Goal: Task Accomplishment & Management: Manage account settings

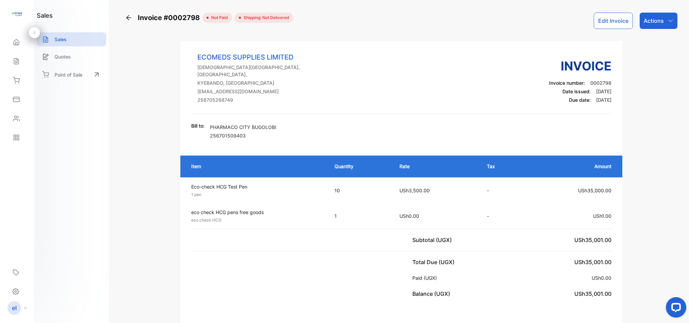
scroll to position [0, 38]
click at [15, 60] on icon at bounding box center [16, 61] width 7 height 7
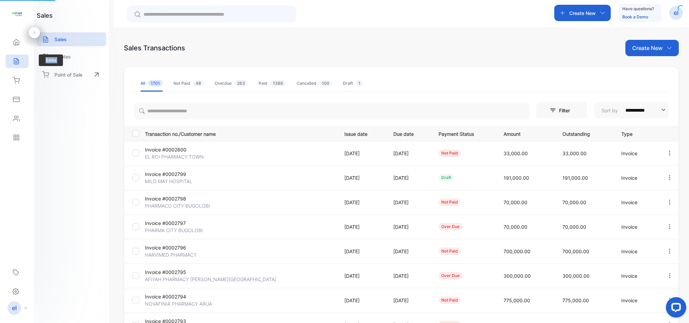
click at [15, 60] on icon at bounding box center [16, 61] width 7 height 7
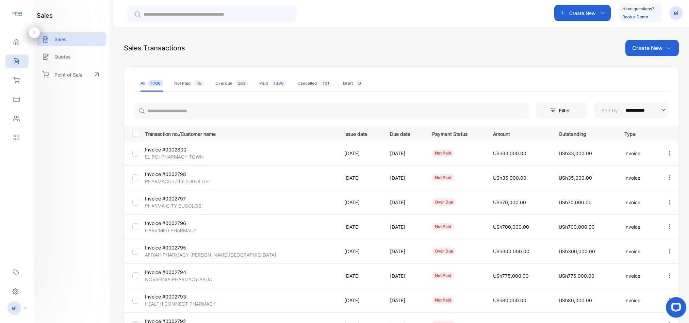
click at [275, 215] on td "Invoice #0002796 HARVIMED PHARMACY" at bounding box center [239, 226] width 194 height 24
click at [667, 201] on icon "button" at bounding box center [669, 202] width 6 height 6
click at [640, 277] on span "Cancel" at bounding box center [638, 279] width 18 height 8
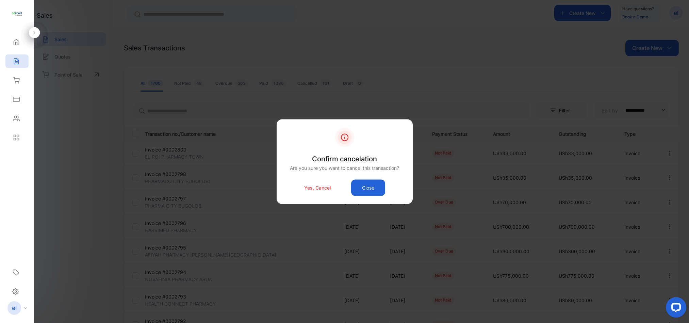
click at [335, 187] on div "Yes, Cancel Close" at bounding box center [345, 187] width 116 height 16
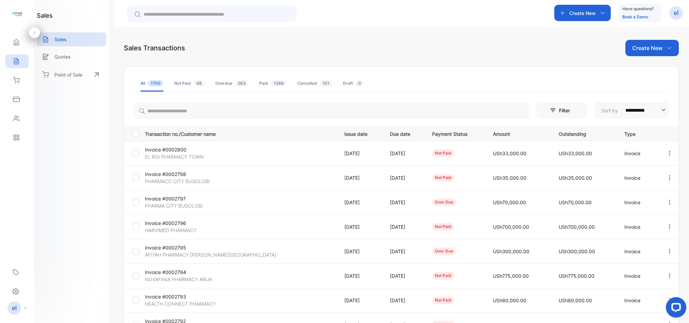
click at [669, 176] on icon "button" at bounding box center [669, 177] width 6 height 6
click at [630, 218] on span "Record payment" at bounding box center [650, 216] width 43 height 8
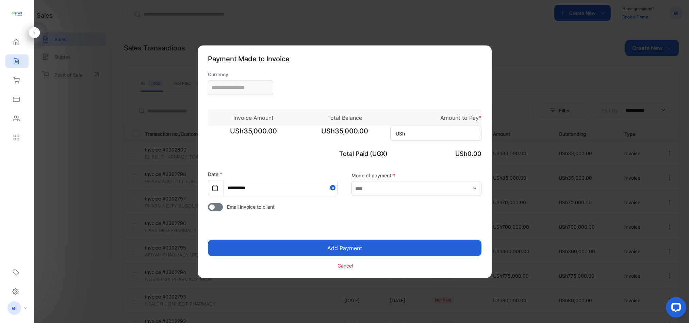
type input "**********"
click at [418, 128] on input at bounding box center [435, 132] width 91 height 15
type input "*"
type input "******"
click at [332, 245] on button "Add Payment" at bounding box center [344, 247] width 273 height 16
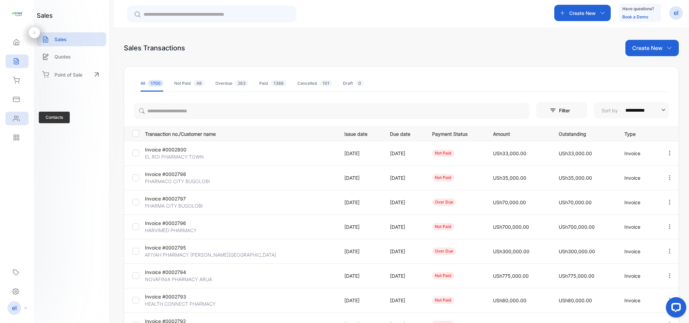
click at [15, 116] on icon at bounding box center [16, 118] width 6 height 5
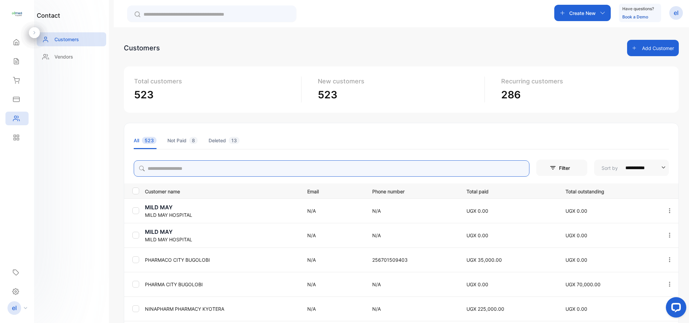
click at [196, 165] on input "search" at bounding box center [332, 168] width 396 height 16
click at [162, 169] on input "search" at bounding box center [332, 168] width 396 height 16
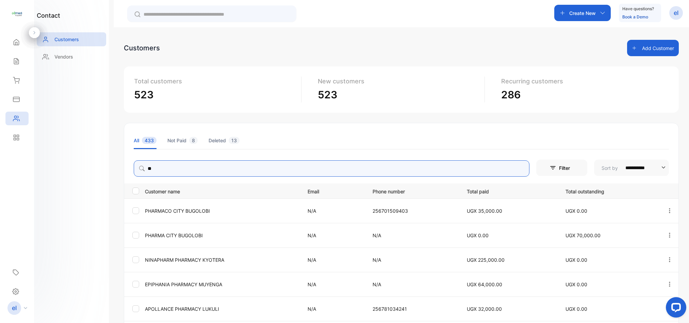
type input "*"
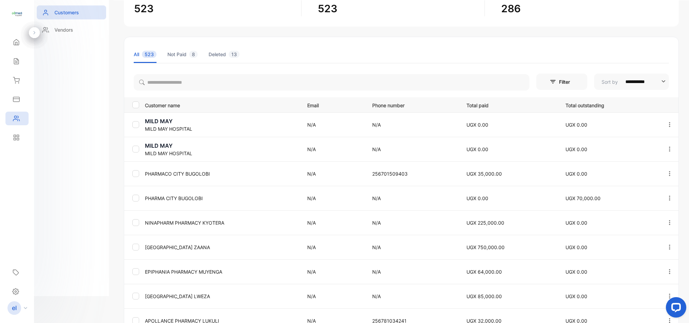
scroll to position [60, 0]
click at [210, 273] on tbody "MILD MAY MILD MAY HOSPITAL N/A N/A UGX 0.00 UGX 0.00 MILD MAY MILD MAY HOSPITAL…" at bounding box center [401, 234] width 554 height 245
click at [666, 194] on button "button" at bounding box center [669, 197] width 6 height 16
click at [636, 296] on div "Delete" at bounding box center [638, 296] width 77 height 14
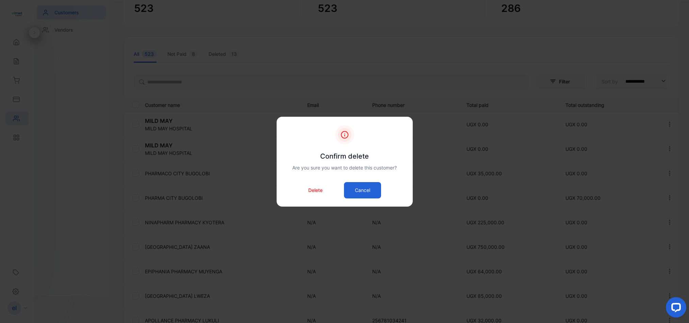
click at [311, 190] on p "Delete" at bounding box center [315, 189] width 14 height 7
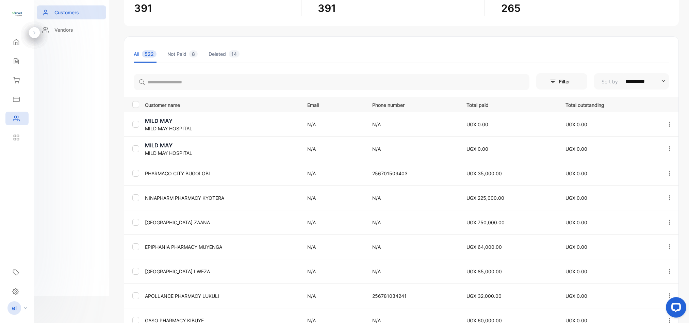
click at [18, 114] on div "Contacts" at bounding box center [16, 119] width 23 height 14
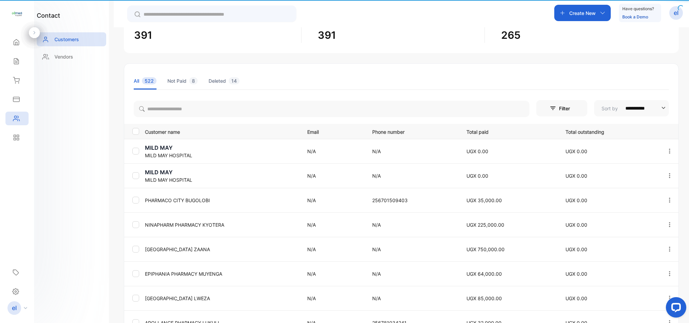
click at [18, 114] on div "Contacts" at bounding box center [16, 119] width 23 height 14
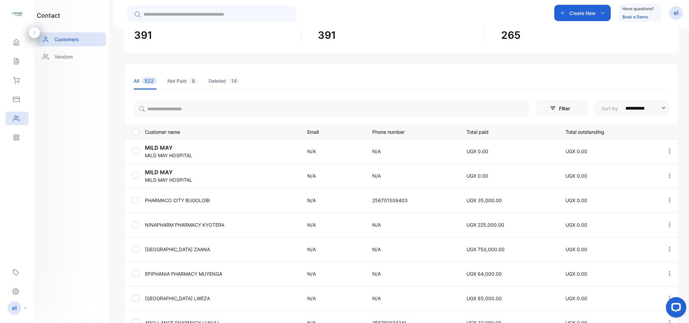
click at [666, 197] on icon "button" at bounding box center [669, 200] width 6 height 6
click at [625, 237] on span "Edit" at bounding box center [624, 240] width 10 height 8
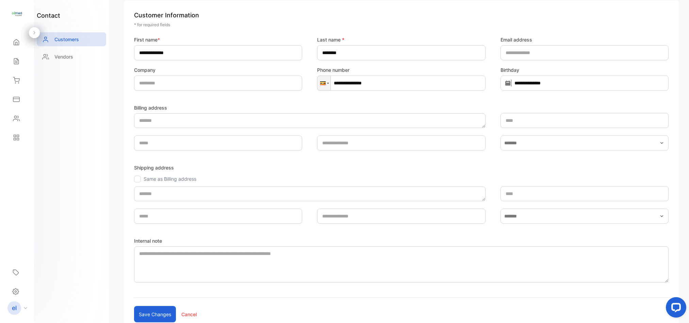
click at [154, 319] on button "Save changes" at bounding box center [155, 314] width 42 height 16
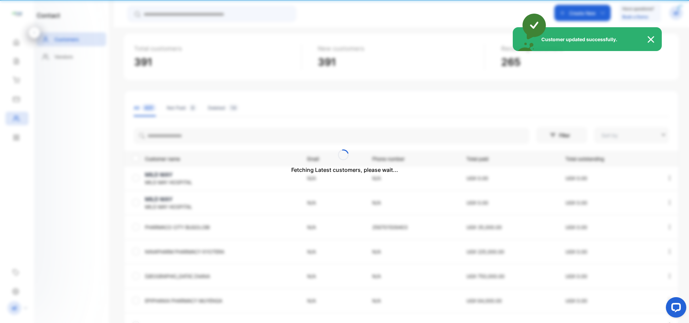
type input "**********"
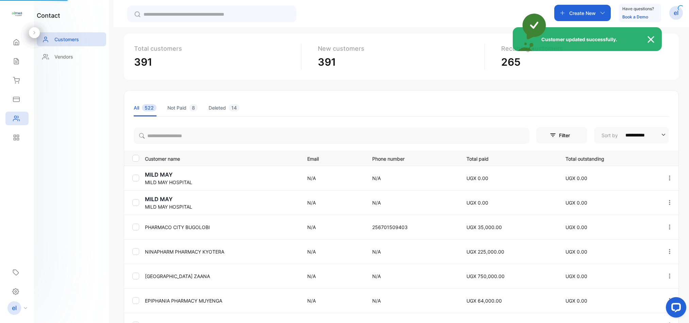
scroll to position [13, 0]
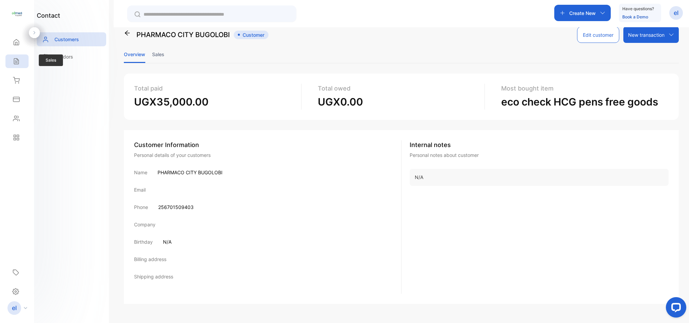
click at [18, 62] on icon at bounding box center [16, 61] width 7 height 7
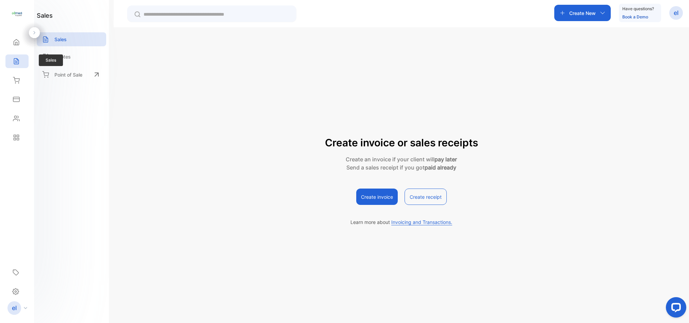
click at [18, 62] on icon at bounding box center [16, 61] width 7 height 7
click at [15, 116] on icon at bounding box center [16, 118] width 7 height 7
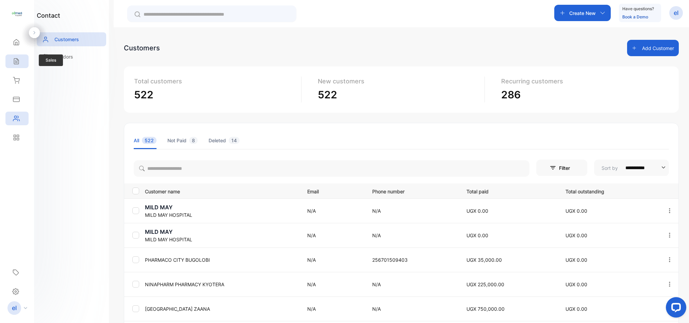
click at [23, 57] on div "Sales" at bounding box center [16, 61] width 23 height 14
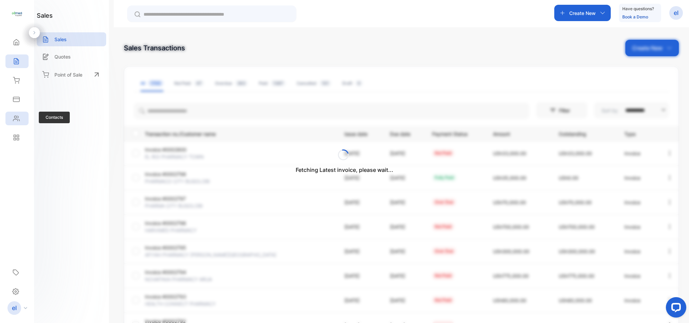
click at [20, 122] on div "Contacts" at bounding box center [16, 119] width 23 height 14
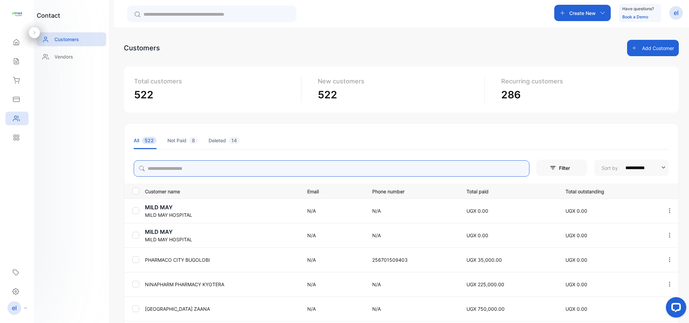
click at [172, 170] on input "search" at bounding box center [332, 168] width 396 height 16
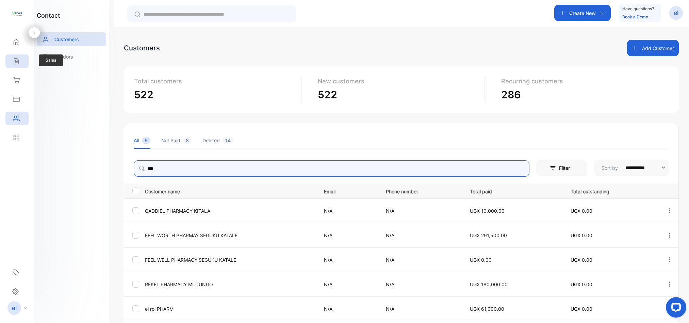
type input "**"
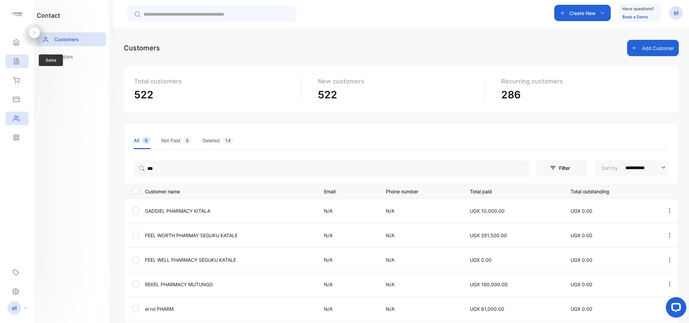
click at [18, 63] on icon at bounding box center [16, 61] width 4 height 6
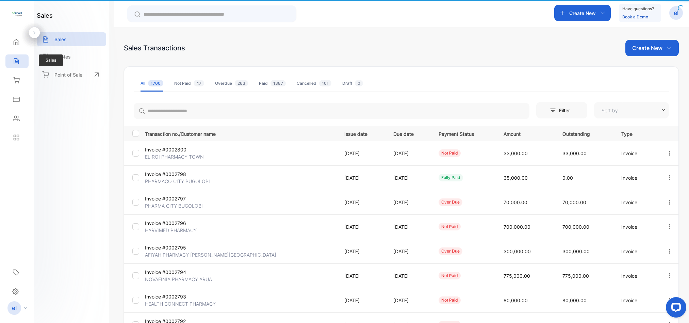
type input "**********"
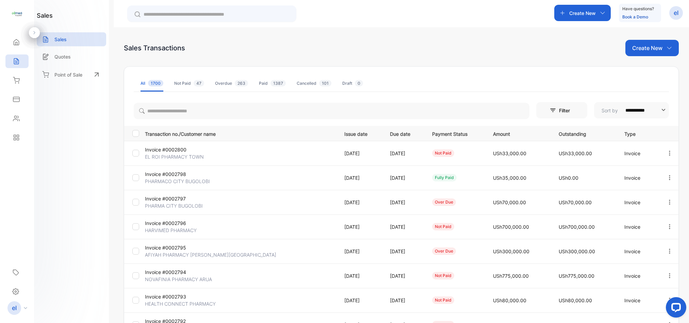
click at [206, 155] on p "EL ROI PHARMACY TOWN" at bounding box center [177, 156] width 64 height 7
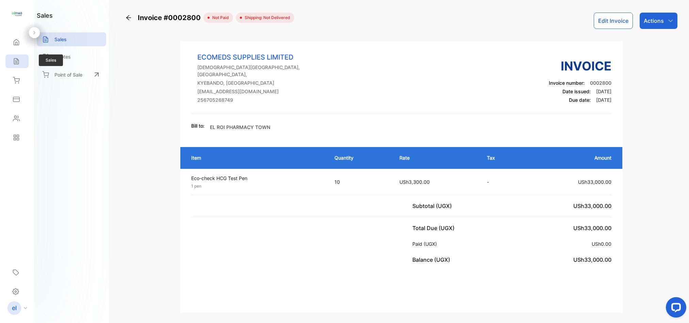
click at [15, 60] on icon at bounding box center [16, 61] width 7 height 7
